Goal: Task Accomplishment & Management: Manage account settings

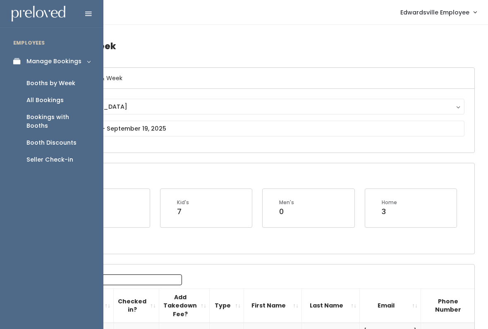
click at [18, 58] on icon at bounding box center [19, 61] width 12 height 7
click at [67, 65] on link "Manage Bookings" at bounding box center [51, 61] width 103 height 19
click at [72, 139] on div "Booth Discounts" at bounding box center [51, 143] width 50 height 9
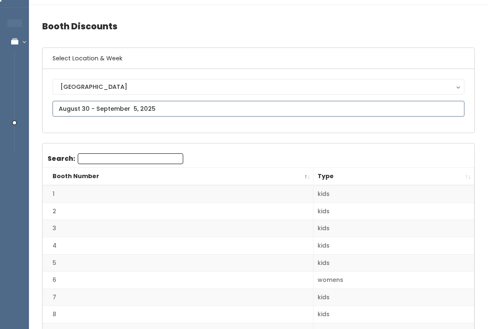
click at [268, 108] on input "text" at bounding box center [259, 109] width 412 height 16
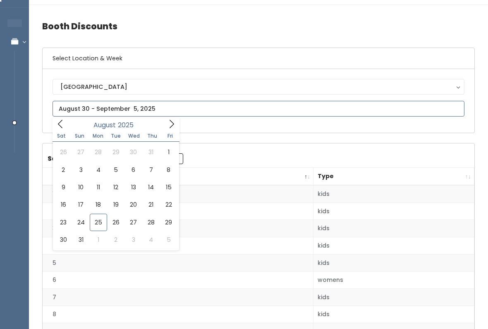
type input "August 23 to August 29"
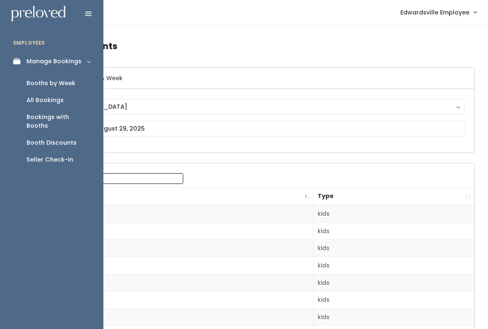
click at [316, 114] on button "[GEOGRAPHIC_DATA]" at bounding box center [259, 107] width 412 height 16
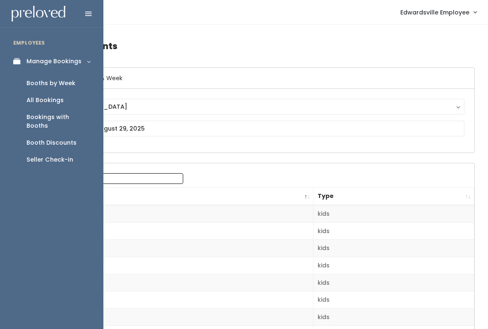
click at [65, 90] on link "Booths by Week" at bounding box center [51, 83] width 103 height 17
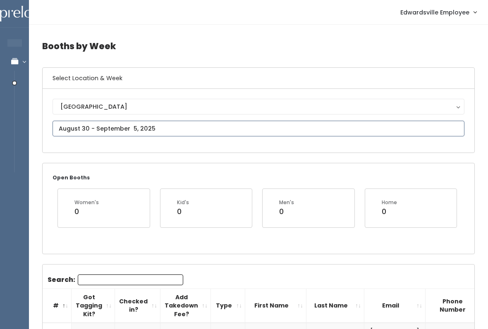
click at [245, 127] on input "text" at bounding box center [259, 129] width 412 height 16
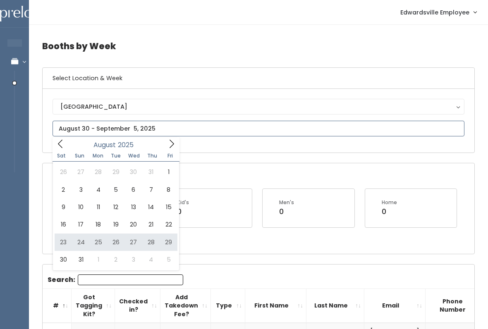
type input "[DATE] to [DATE]"
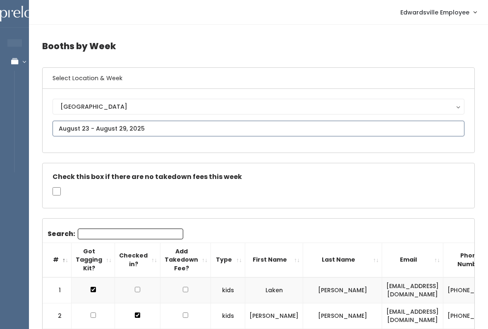
click at [214, 127] on input "text" at bounding box center [259, 129] width 412 height 16
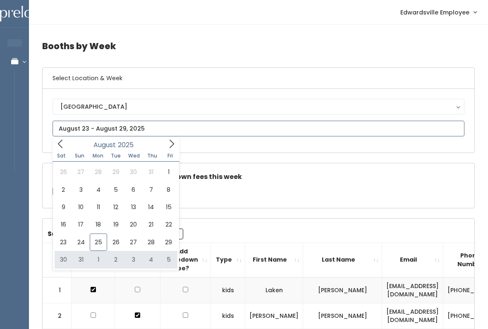
type input "August 30 to September 5"
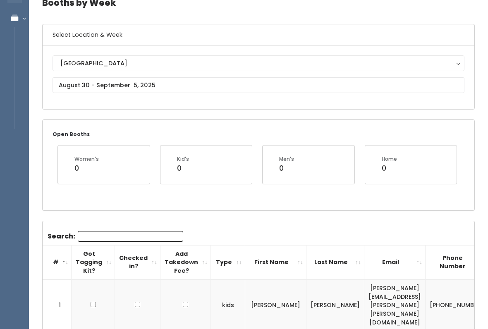
scroll to position [42, 0]
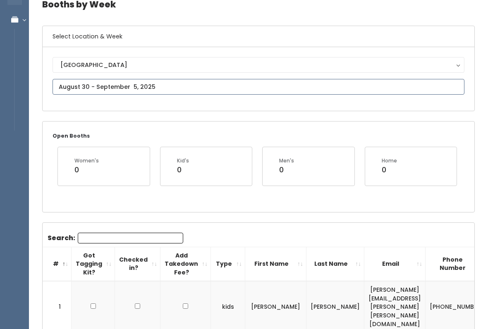
click at [195, 84] on input "text" at bounding box center [259, 87] width 412 height 16
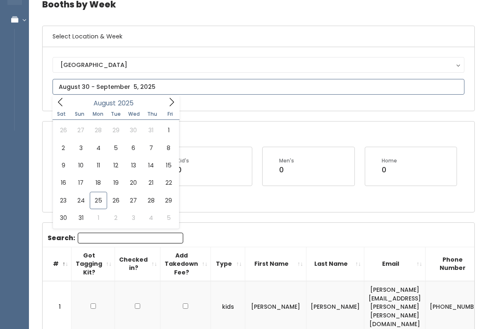
click at [161, 103] on div "August 2025" at bounding box center [115, 102] width 95 height 13
click at [173, 103] on icon at bounding box center [172, 102] width 5 height 8
type input "September 6 to September 12"
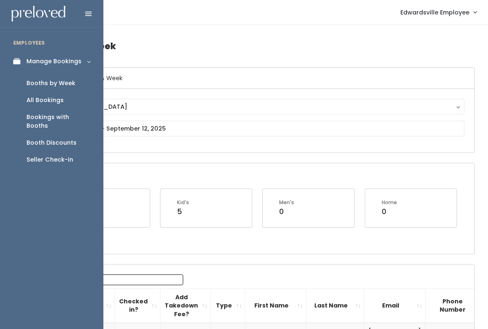
click at [12, 62] on link "Manage Bookings" at bounding box center [51, 61] width 103 height 19
click at [78, 60] on div "Manage Bookings" at bounding box center [53, 61] width 55 height 9
click at [63, 83] on div "Booths by Week" at bounding box center [50, 83] width 49 height 9
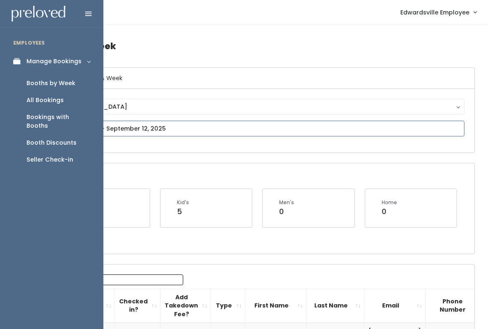
click at [171, 124] on input "text" at bounding box center [259, 129] width 412 height 16
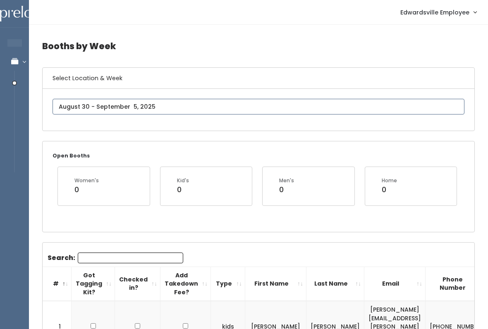
click at [215, 106] on input "text" at bounding box center [259, 107] width 412 height 16
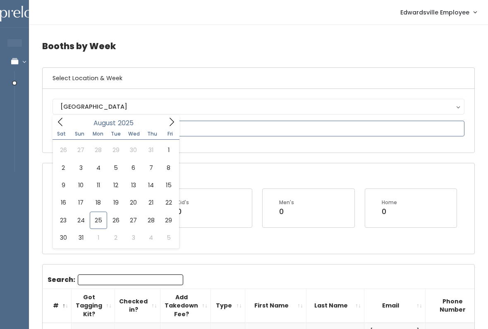
click at [172, 124] on icon at bounding box center [171, 122] width 9 height 9
click at [166, 120] on span at bounding box center [172, 121] width 16 height 13
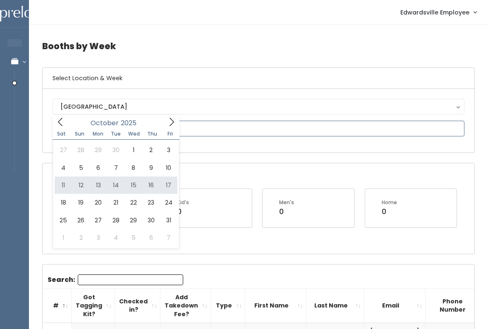
type input "October 11 to October 17"
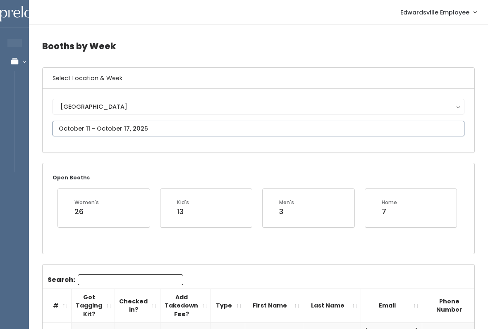
click at [205, 127] on input "text" at bounding box center [259, 129] width 412 height 16
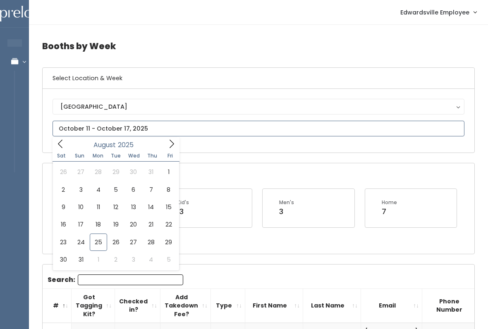
click at [168, 140] on icon at bounding box center [171, 143] width 9 height 9
click at [172, 140] on icon at bounding box center [171, 143] width 9 height 9
type input "October 18 to October 24"
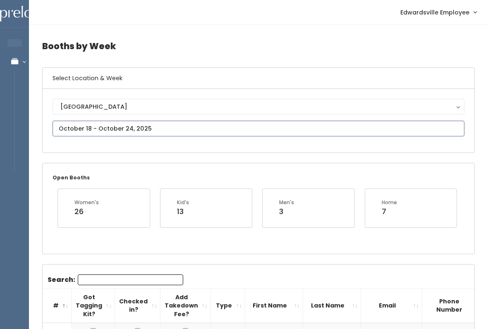
click at [183, 130] on input "text" at bounding box center [259, 129] width 412 height 16
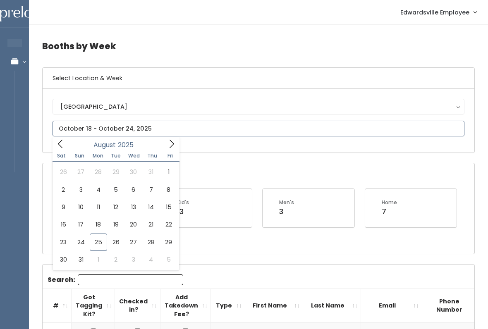
click at [168, 140] on icon at bounding box center [171, 143] width 9 height 9
click at [177, 144] on span at bounding box center [172, 143] width 16 height 13
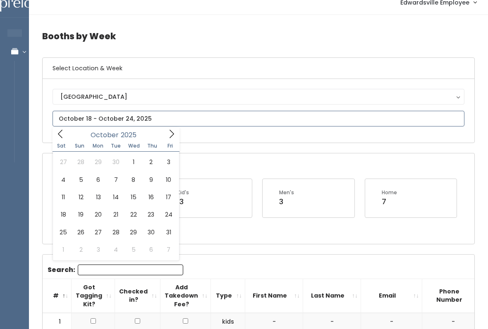
scroll to position [8, 0]
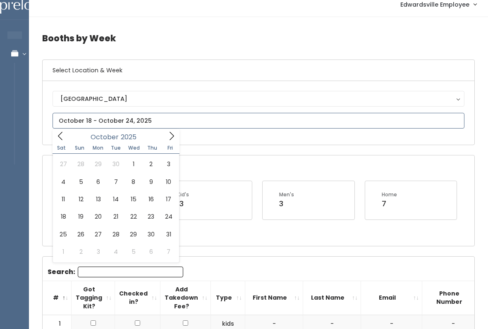
click at [64, 133] on icon at bounding box center [60, 136] width 9 height 9
type input "September 20 to September 26"
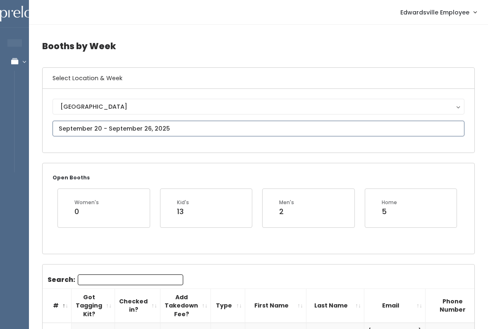
click at [178, 127] on input "text" at bounding box center [259, 129] width 412 height 16
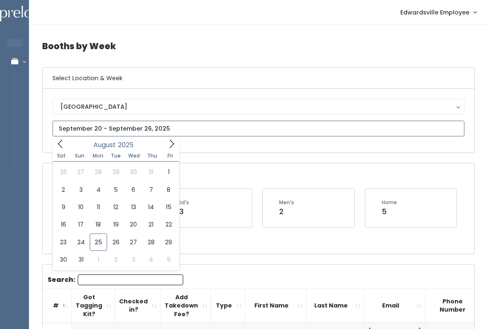
click at [167, 140] on icon at bounding box center [171, 143] width 9 height 9
type input "September 27 to October 3"
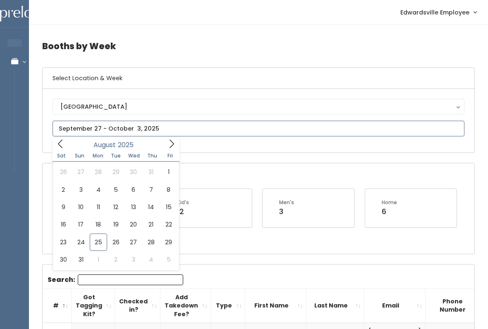
click at [167, 146] on icon at bounding box center [171, 143] width 9 height 9
click at [68, 140] on span at bounding box center [61, 143] width 16 height 13
type input "August 23 to August 29"
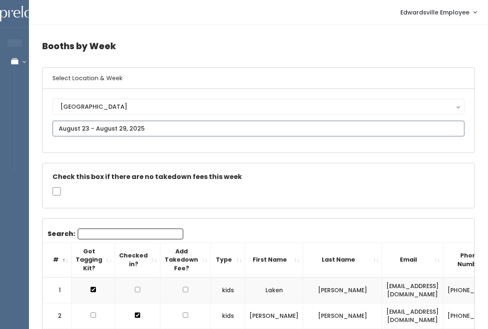
click at [163, 125] on input "text" at bounding box center [259, 129] width 412 height 16
